Goal: Check status: Check status

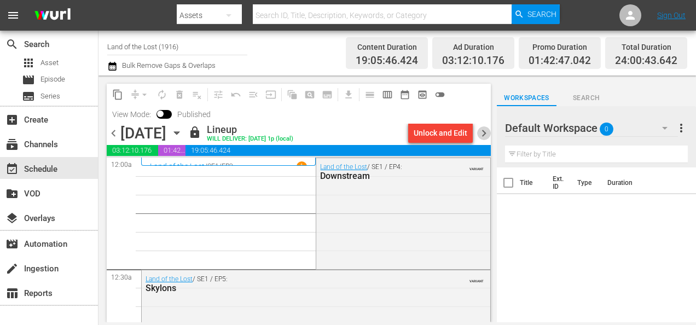
click at [486, 134] on span "chevron_right" at bounding box center [484, 133] width 14 height 14
click at [485, 131] on span "chevron_right" at bounding box center [484, 133] width 14 height 14
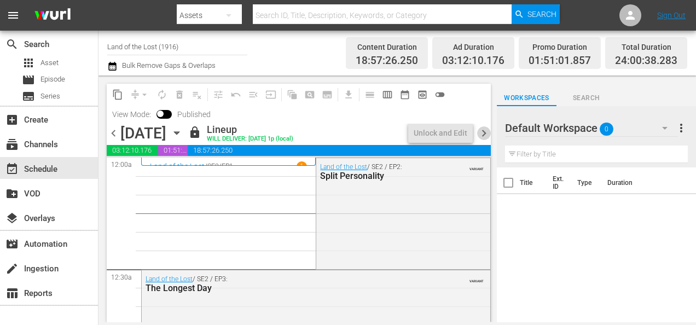
click at [483, 131] on span "chevron_right" at bounding box center [484, 133] width 14 height 14
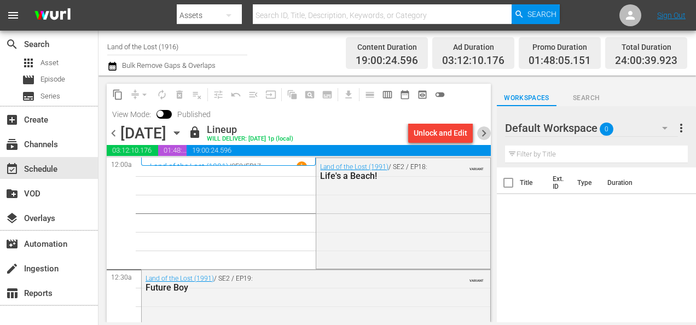
click at [484, 132] on span "chevron_right" at bounding box center [484, 133] width 14 height 14
click at [483, 132] on span "chevron_right" at bounding box center [484, 133] width 14 height 14
click at [486, 135] on span "chevron_right" at bounding box center [484, 133] width 14 height 14
click at [485, 132] on span "chevron_right" at bounding box center [484, 133] width 14 height 14
click at [483, 133] on span "chevron_right" at bounding box center [484, 133] width 14 height 14
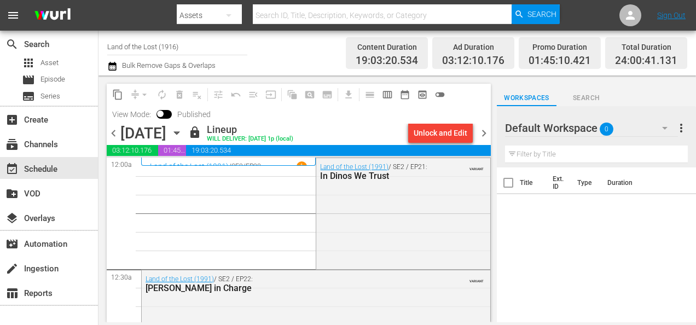
click at [484, 132] on span "chevron_right" at bounding box center [484, 133] width 14 height 14
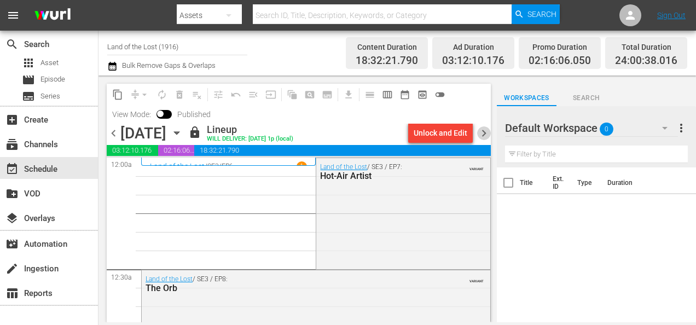
click at [485, 132] on span "chevron_right" at bounding box center [484, 133] width 14 height 14
click at [484, 134] on span "chevron_right" at bounding box center [484, 133] width 14 height 14
click at [485, 133] on span "chevron_right" at bounding box center [484, 133] width 14 height 14
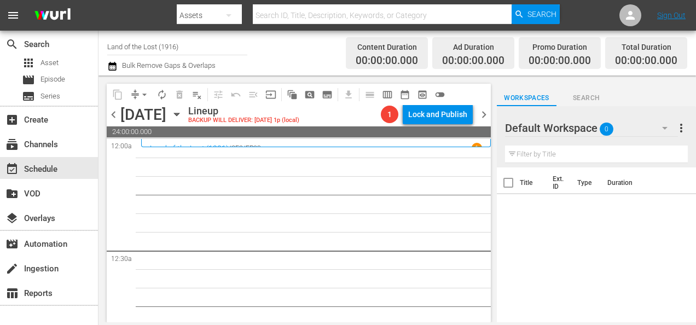
drag, startPoint x: 113, startPoint y: 115, endPoint x: 173, endPoint y: 104, distance: 60.7
click at [113, 115] on span "chevron_left" at bounding box center [114, 115] width 14 height 14
